Goal: Task Accomplishment & Management: Use online tool/utility

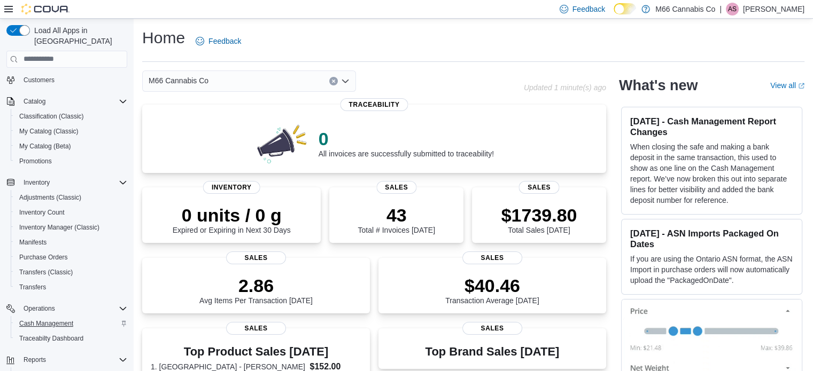
scroll to position [152, 0]
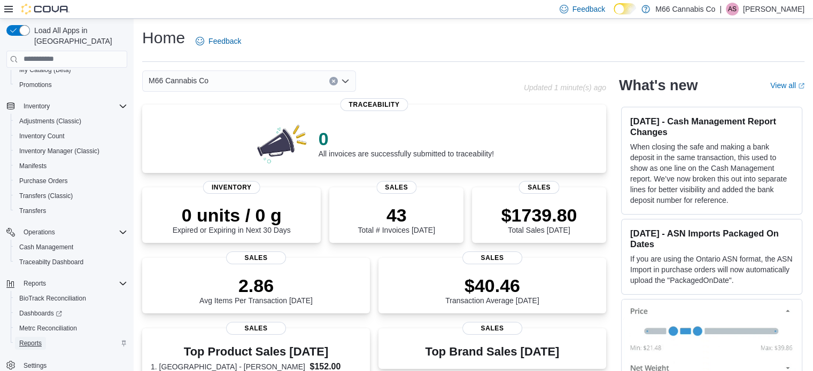
click at [40, 339] on span "Reports" at bounding box center [30, 343] width 22 height 9
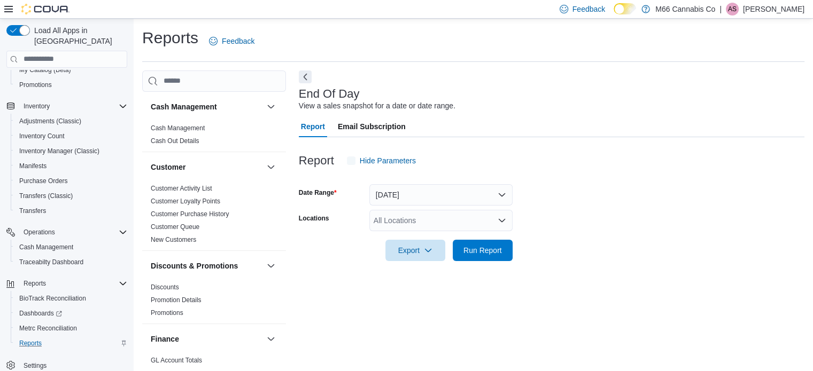
scroll to position [7, 0]
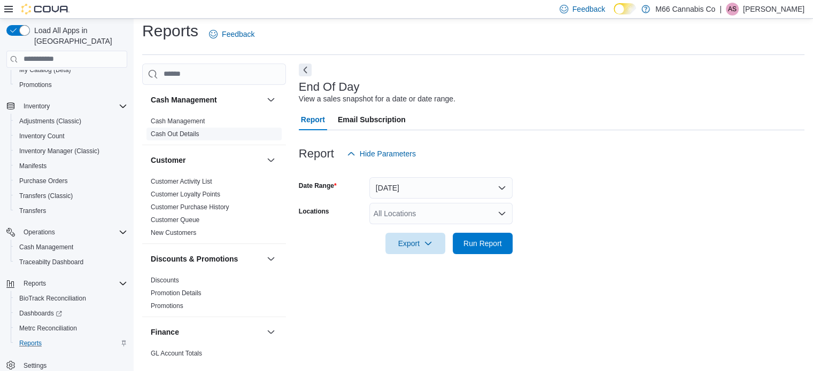
click at [158, 132] on link "Cash Out Details" at bounding box center [175, 133] width 49 height 7
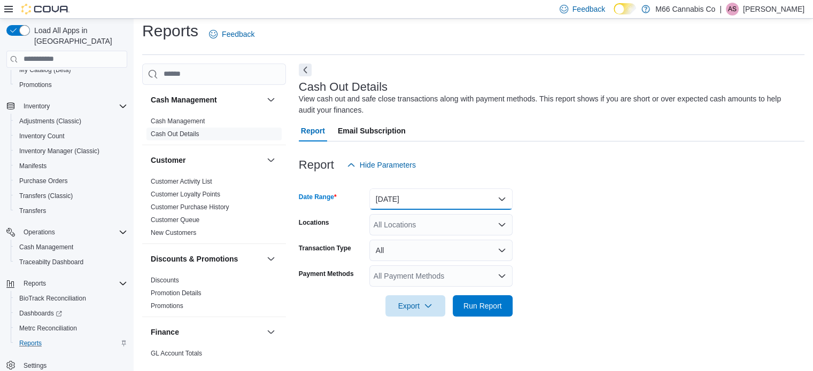
click at [387, 198] on button "[DATE]" at bounding box center [440, 199] width 143 height 21
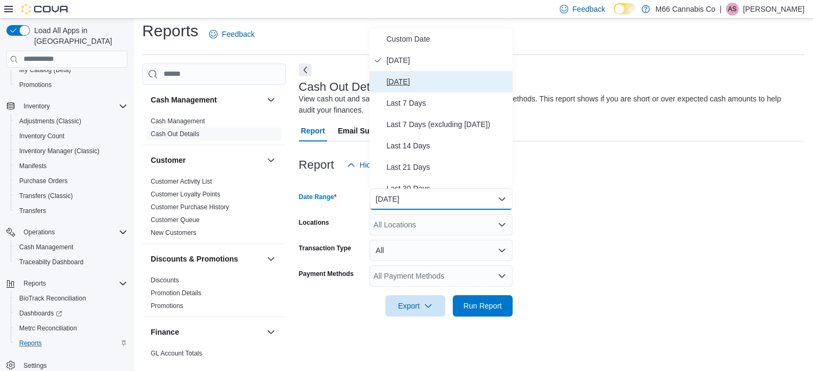
click at [415, 77] on span "[DATE]" at bounding box center [447, 81] width 122 height 13
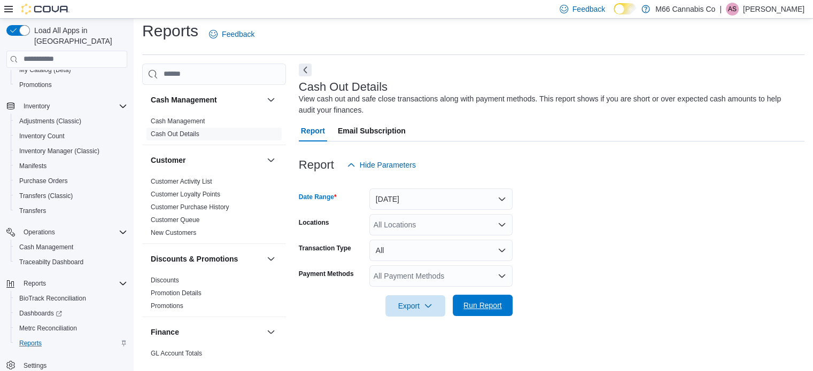
click at [479, 308] on span "Run Report" at bounding box center [482, 305] width 38 height 11
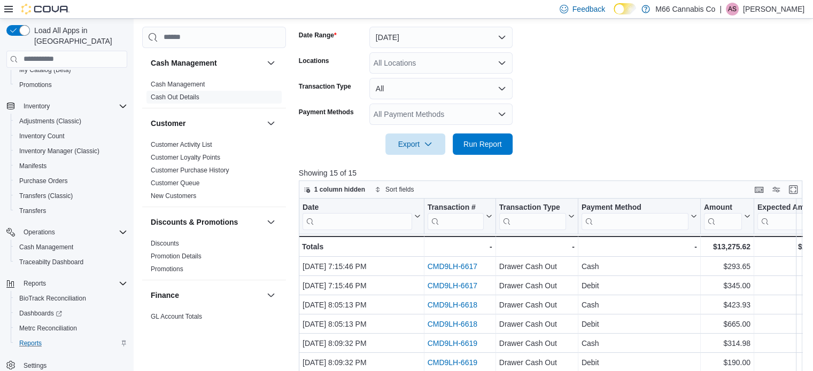
scroll to position [69, 0]
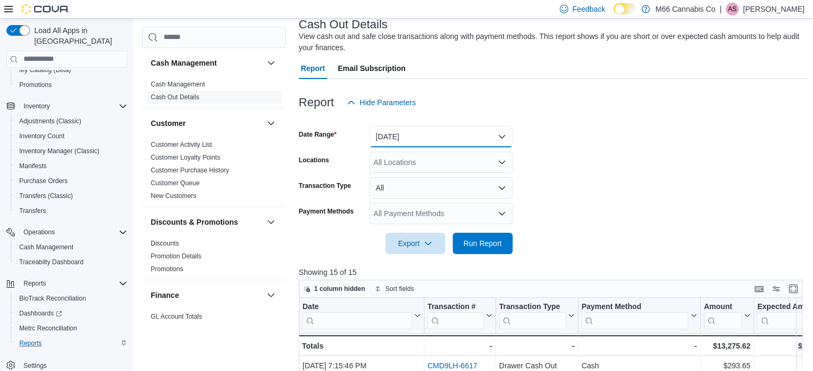
click at [387, 139] on button "[DATE]" at bounding box center [440, 136] width 143 height 21
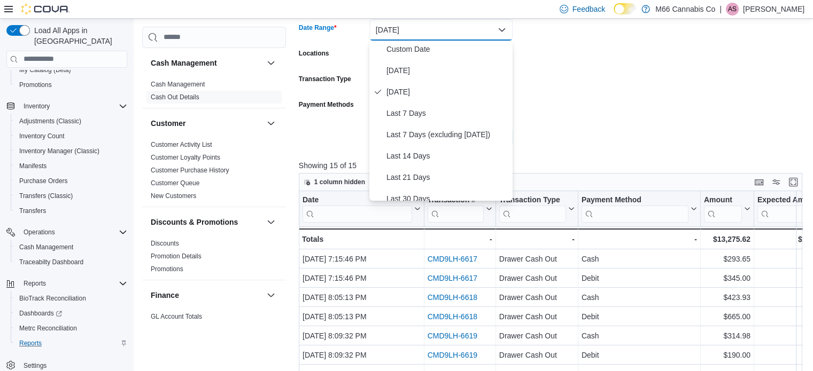
scroll to position [0, 0]
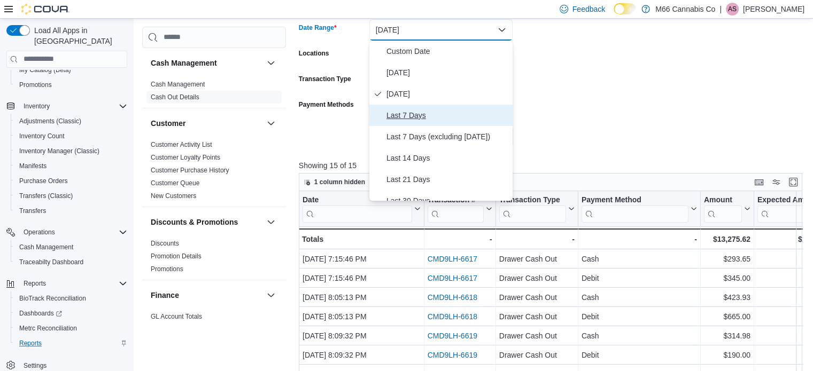
click at [417, 110] on span "Last 7 Days" at bounding box center [447, 115] width 122 height 13
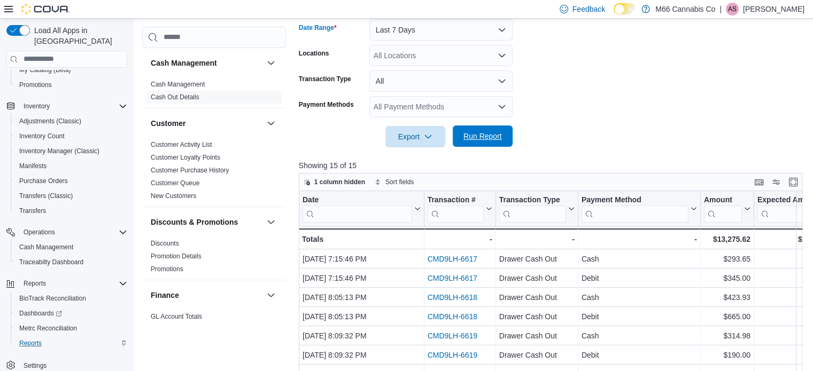
click at [481, 139] on span "Run Report" at bounding box center [482, 136] width 38 height 11
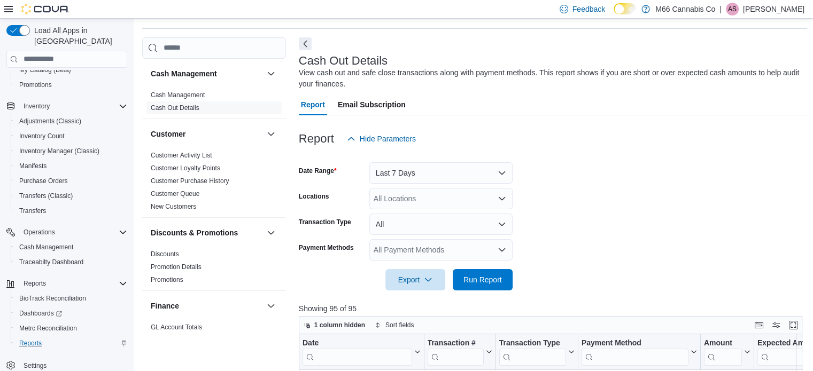
scroll to position [16, 0]
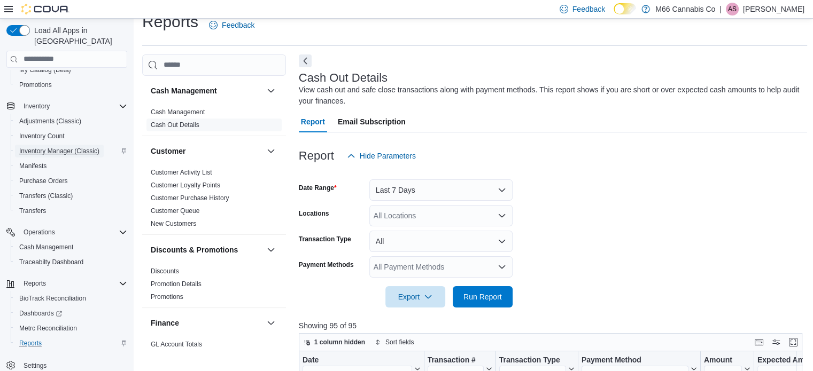
click at [52, 147] on span "Inventory Manager (Classic)" at bounding box center [59, 151] width 80 height 9
